Goal: Check status: Check status

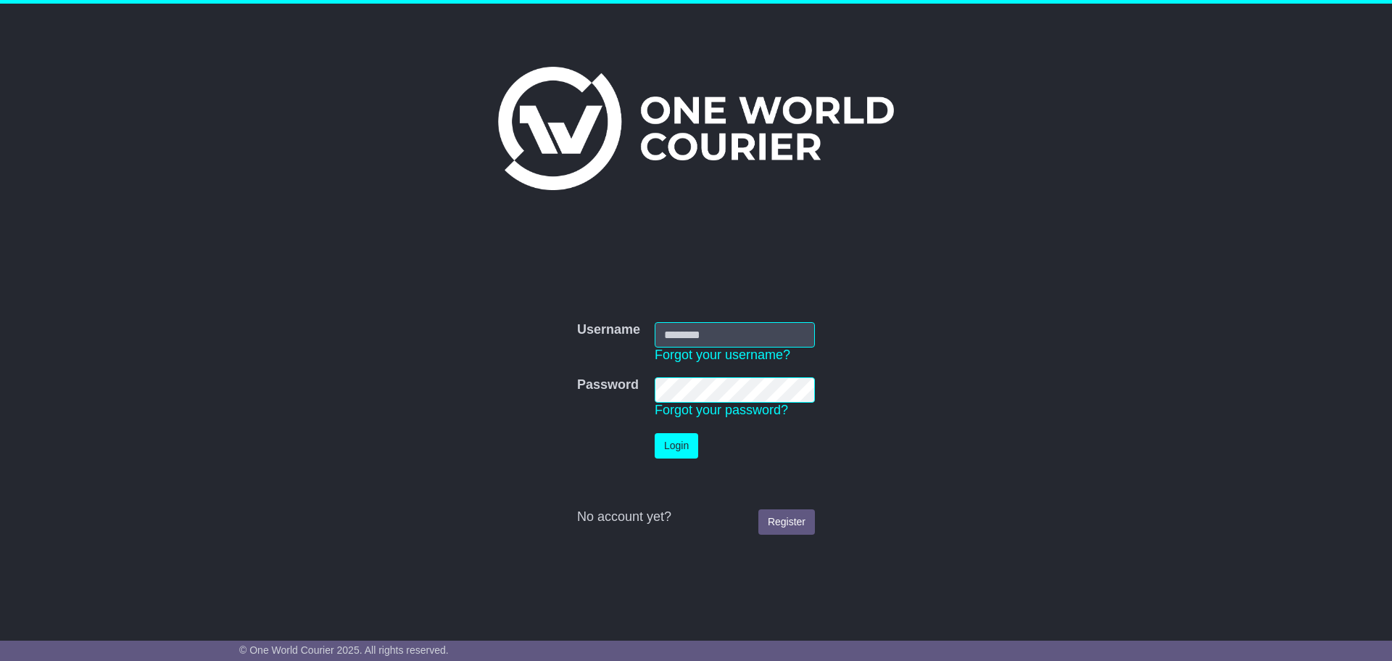
type input "**********"
click at [670, 444] on button "Login" at bounding box center [677, 445] width 44 height 25
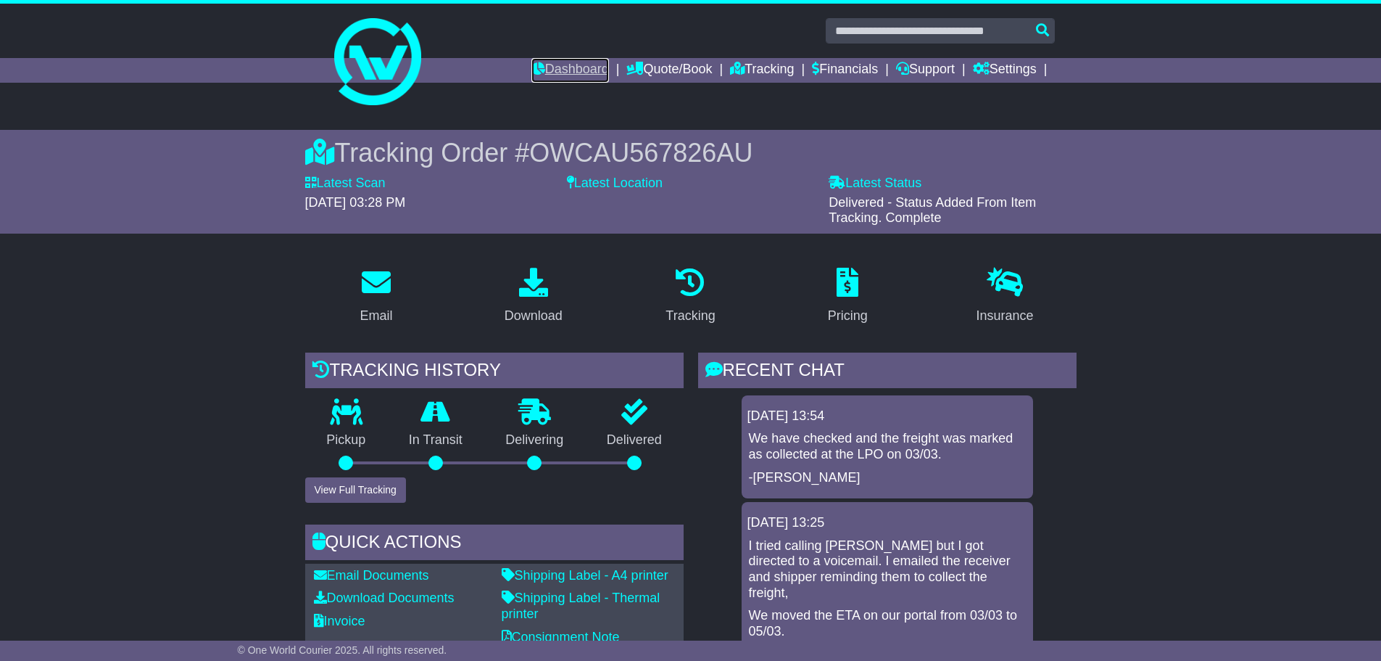
click at [568, 65] on link "Dashboard" at bounding box center [570, 70] width 78 height 25
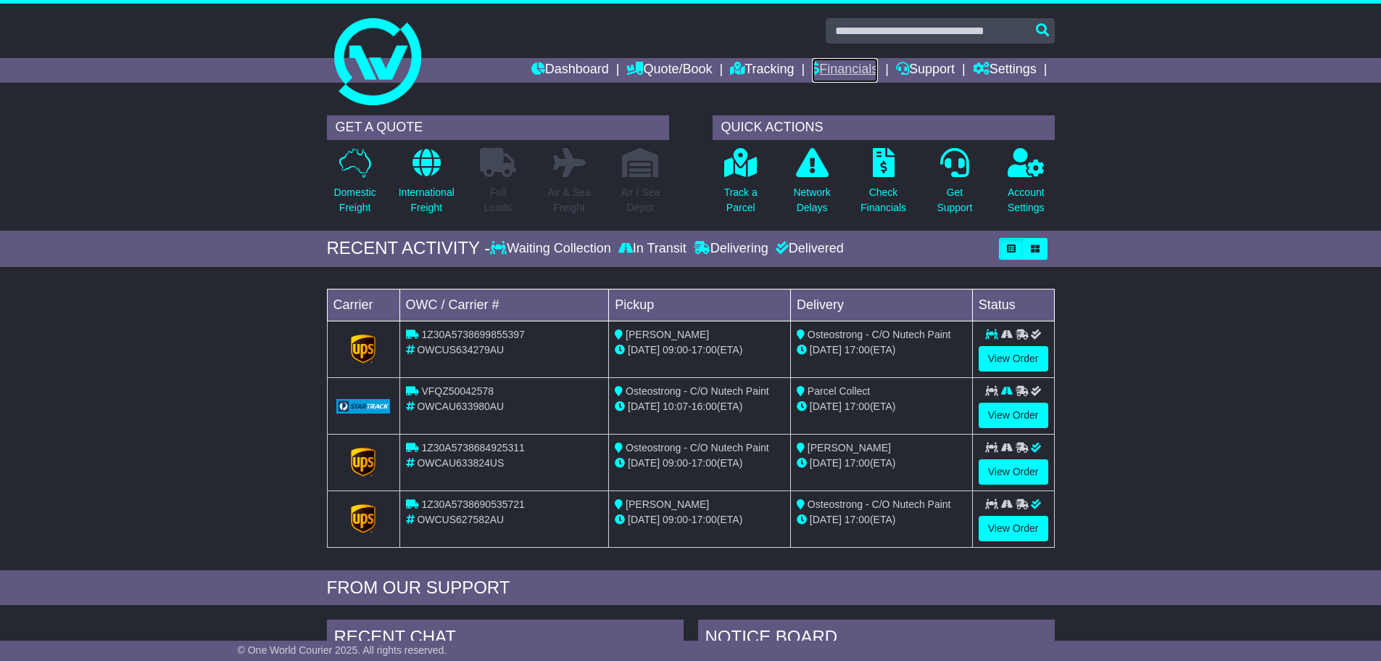
click at [832, 66] on link "Financials" at bounding box center [845, 70] width 66 height 25
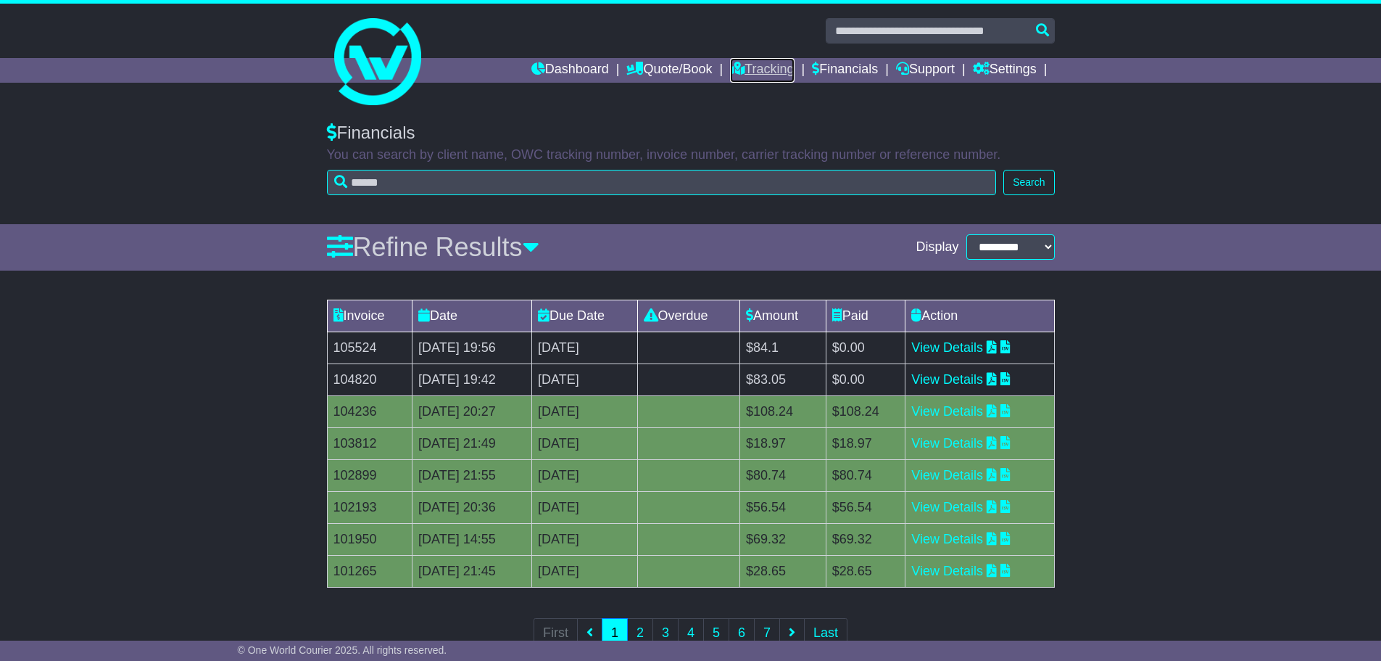
click at [764, 69] on link "Tracking" at bounding box center [762, 70] width 64 height 25
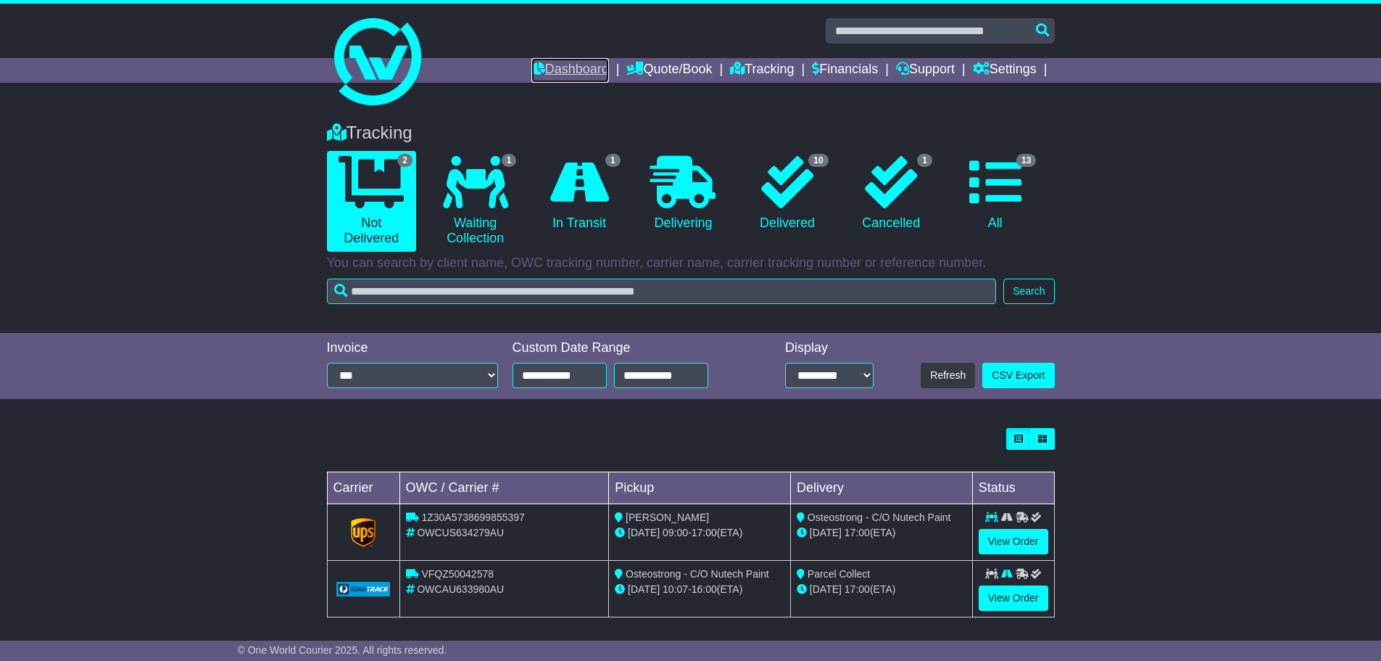
click at [531, 68] on link "Dashboard" at bounding box center [570, 70] width 78 height 25
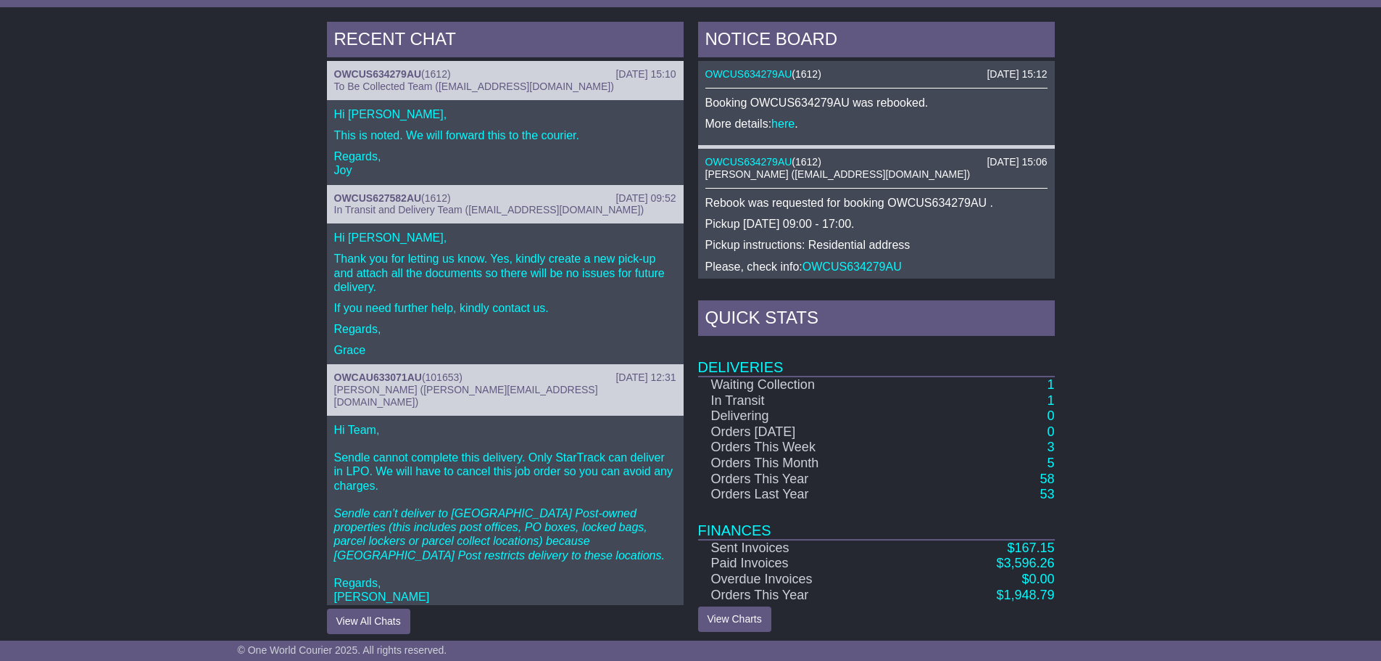
scroll to position [607, 0]
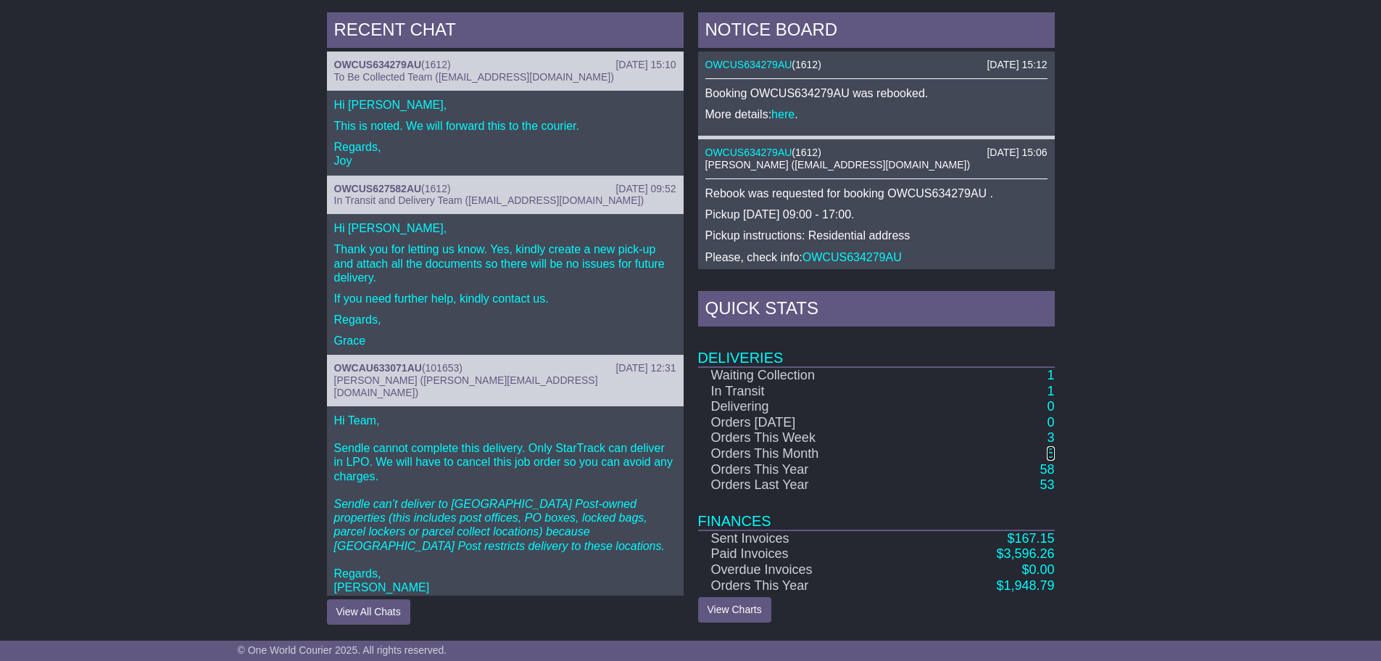
click at [1052, 450] on link "5" at bounding box center [1050, 453] width 7 height 15
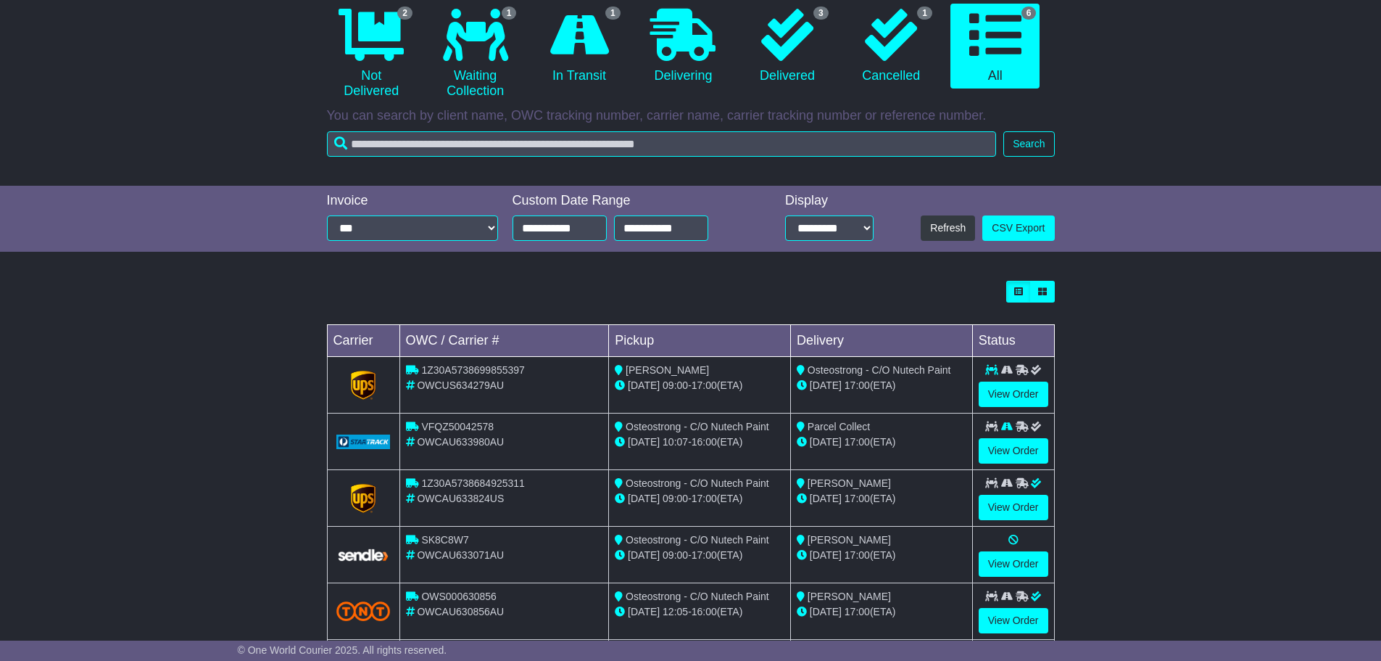
scroll to position [234, 0]
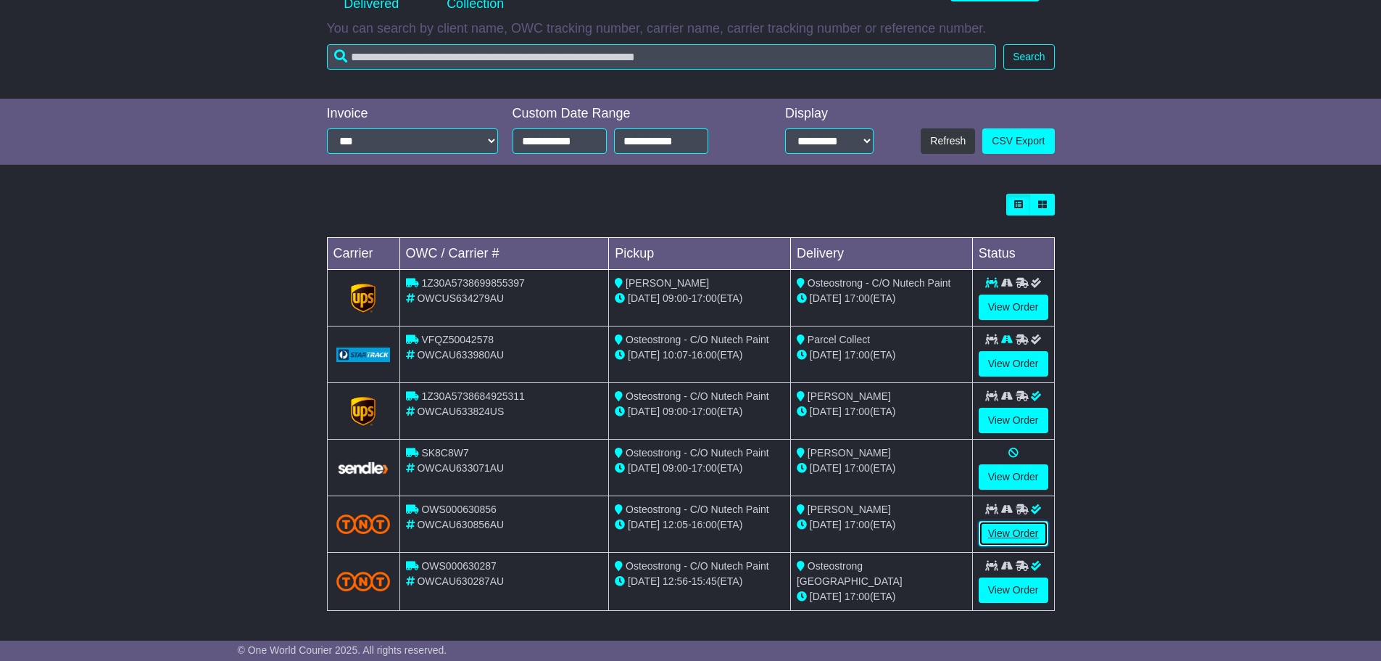
click at [1010, 531] on link "View Order" at bounding box center [1014, 533] width 70 height 25
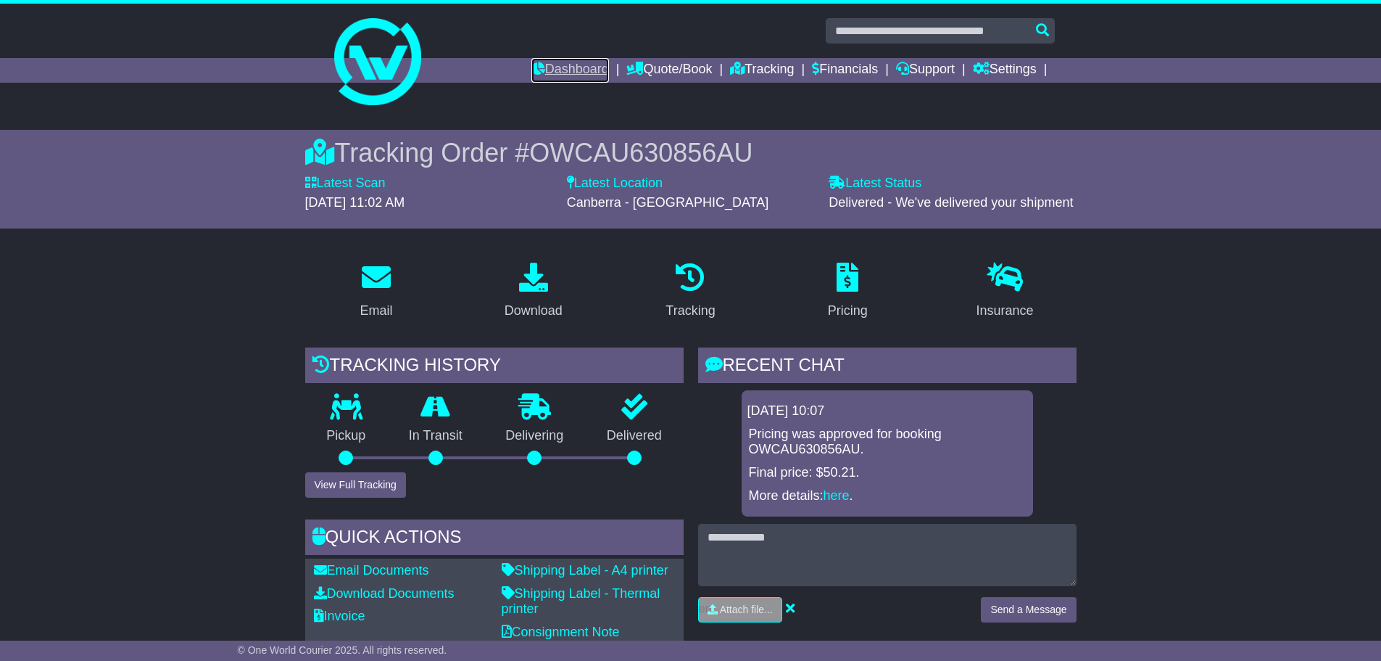
click at [566, 73] on link "Dashboard" at bounding box center [570, 70] width 78 height 25
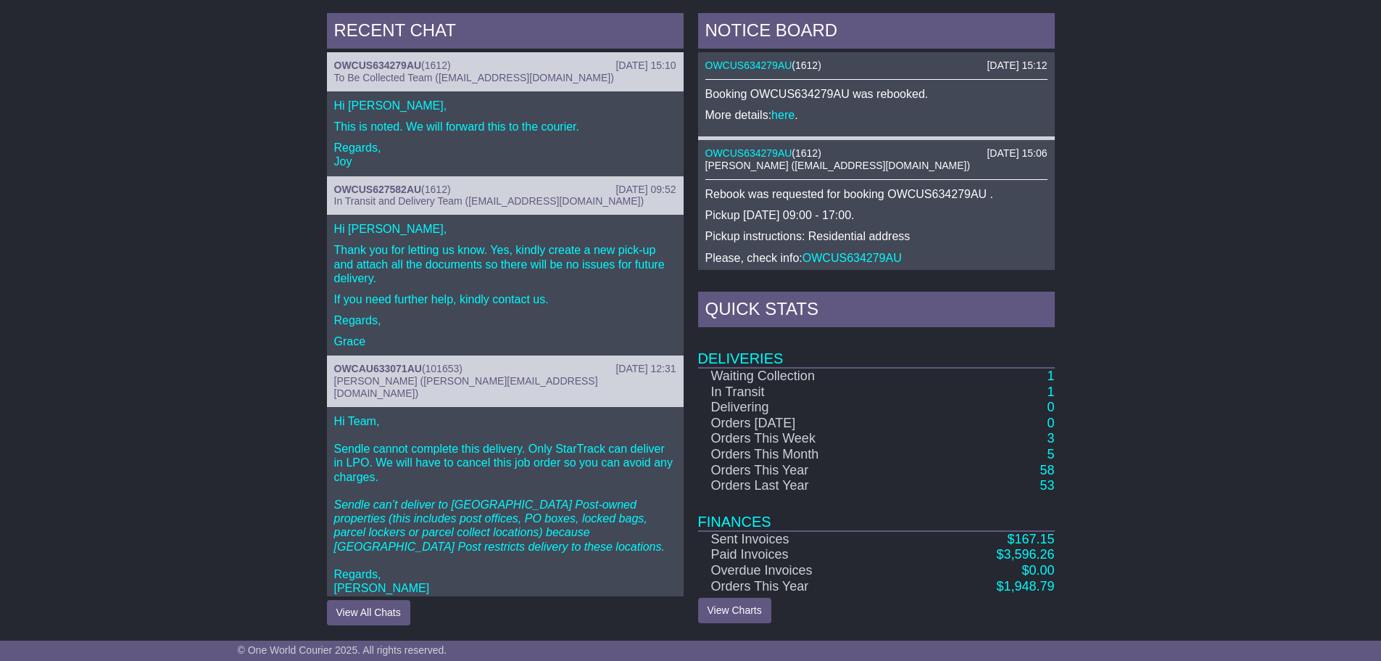
scroll to position [607, 0]
click at [1048, 454] on link "5" at bounding box center [1050, 453] width 7 height 15
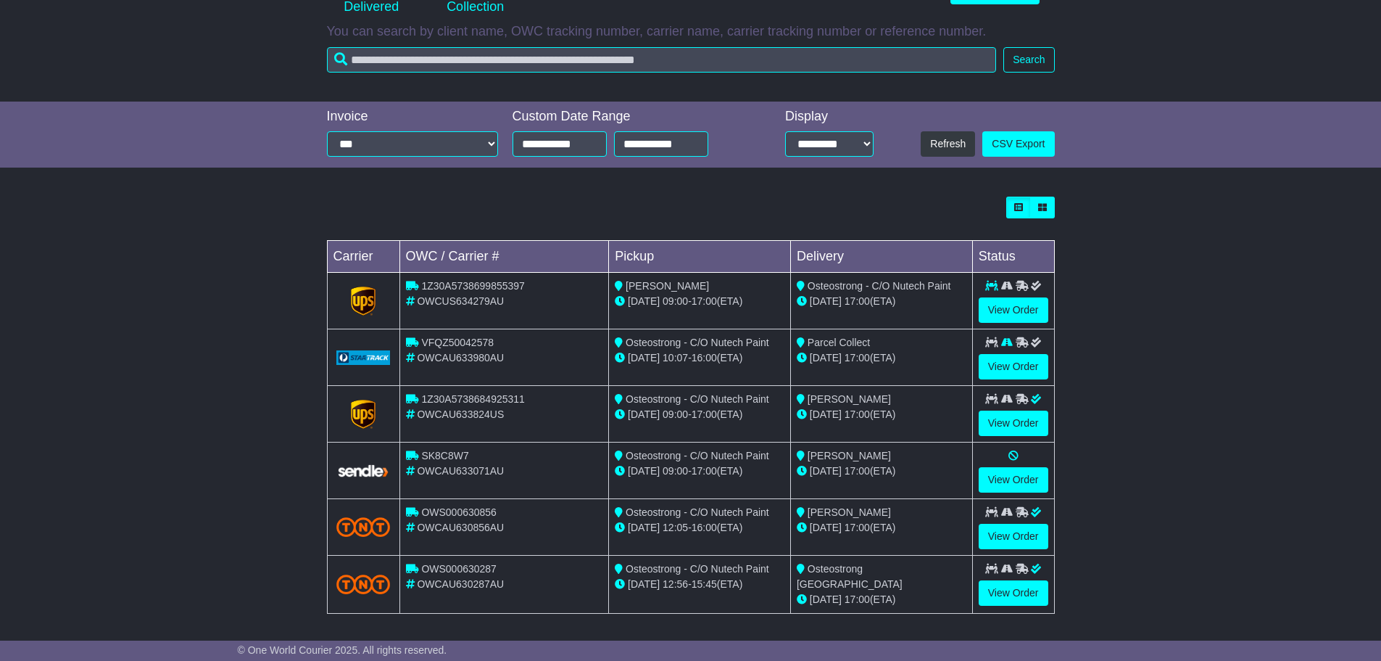
scroll to position [234, 0]
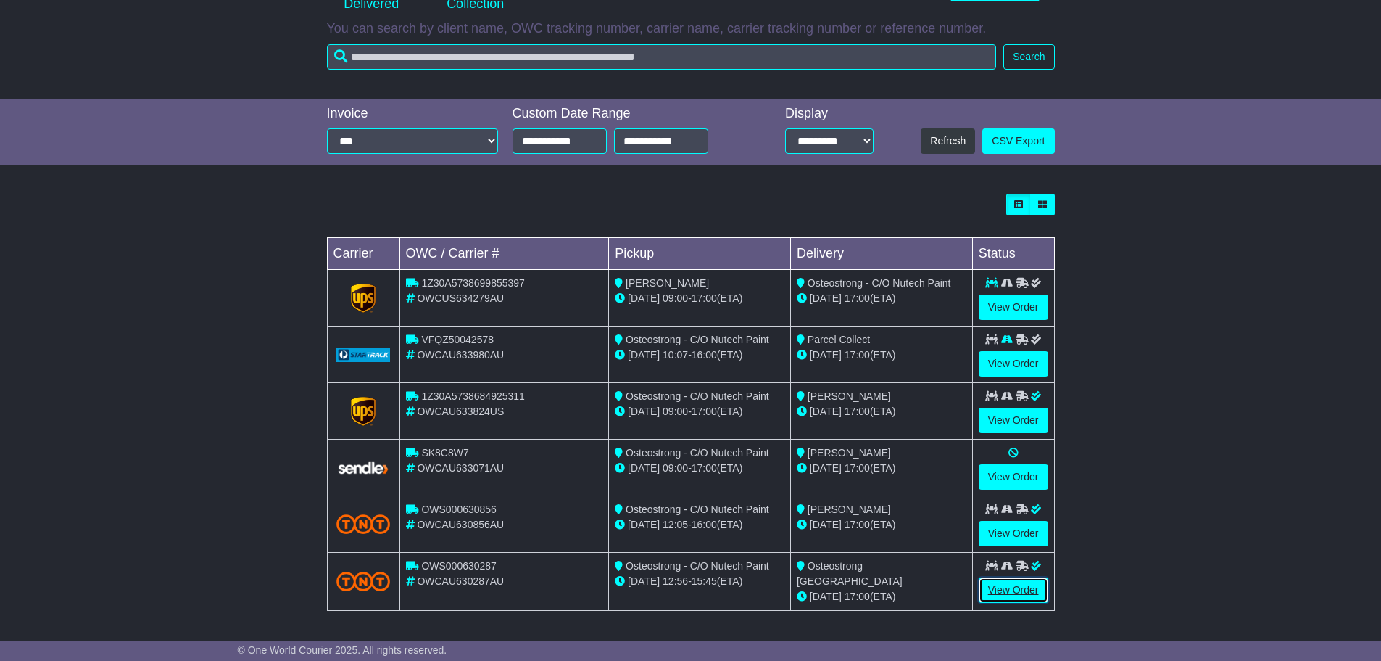
click at [1030, 592] on link "View Order" at bounding box center [1014, 589] width 70 height 25
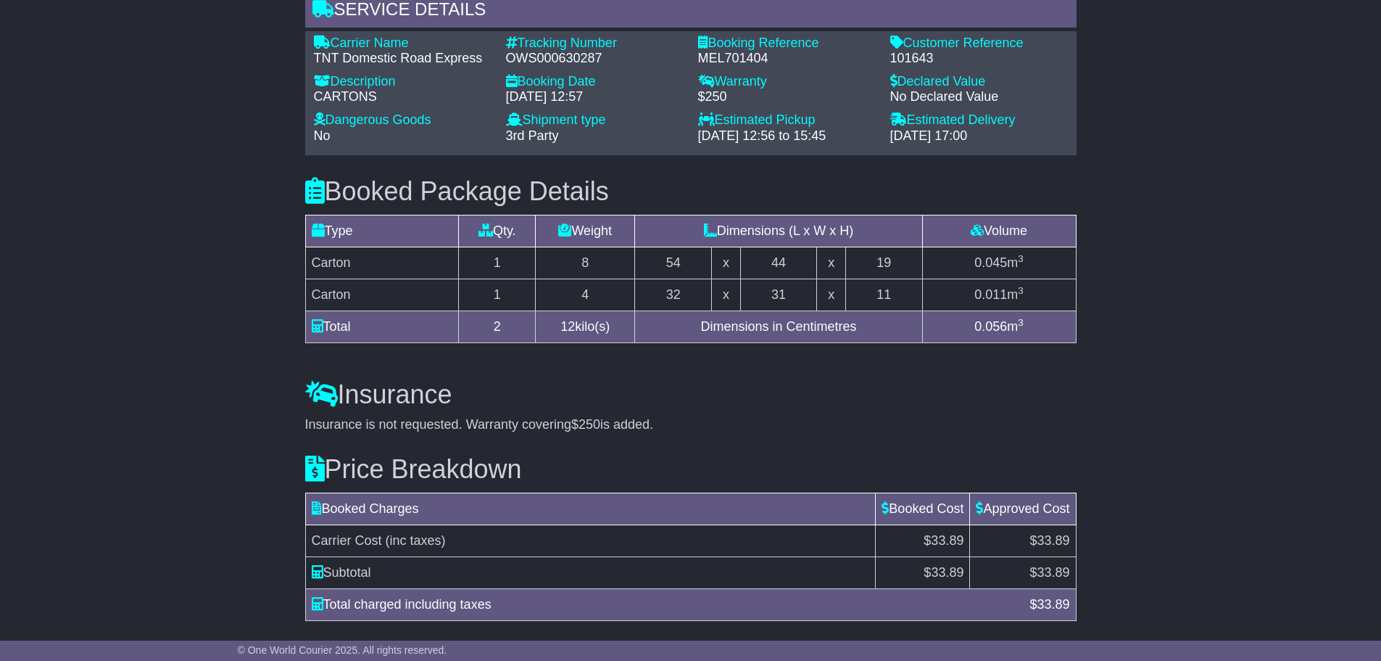
scroll to position [1160, 0]
